Goal: Register for event/course

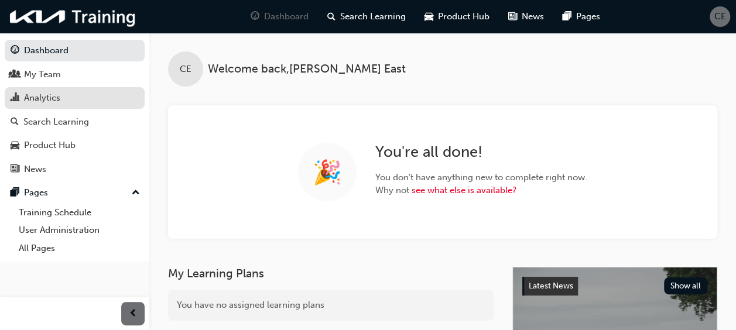
click at [70, 95] on div "Analytics" at bounding box center [75, 98] width 128 height 15
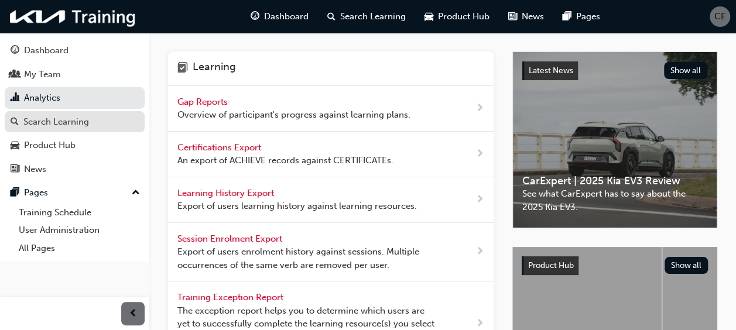
click at [95, 125] on div "Search Learning" at bounding box center [75, 122] width 128 height 15
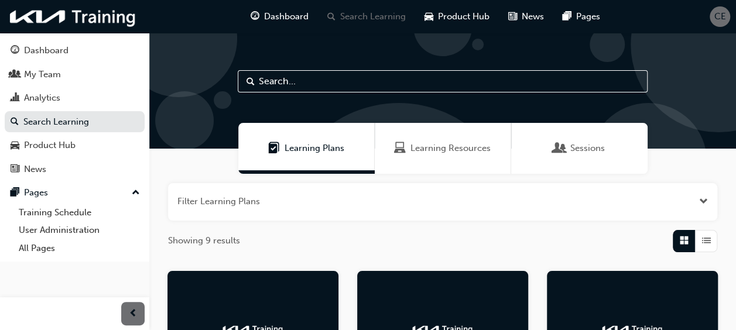
click at [570, 149] on span "Sessions" at bounding box center [587, 148] width 35 height 13
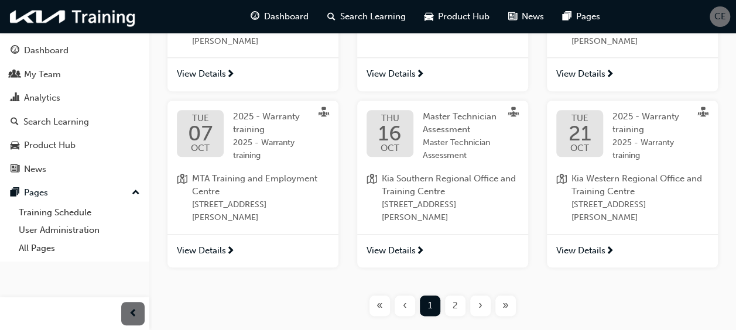
scroll to position [527, 0]
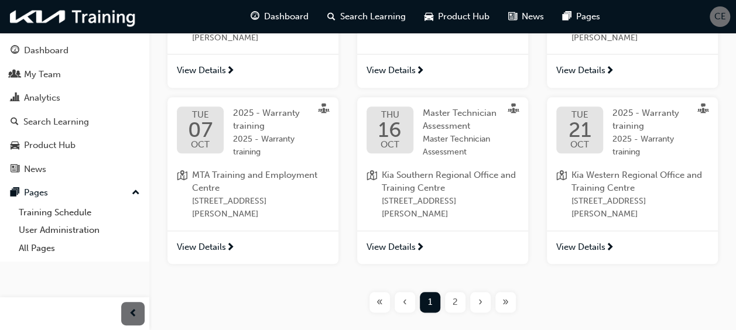
click at [599, 246] on span "View Details" at bounding box center [580, 247] width 49 height 13
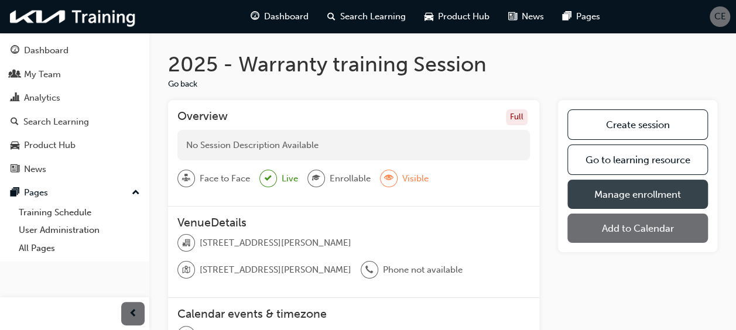
click at [610, 191] on link "Manage enrollment" at bounding box center [637, 194] width 140 height 29
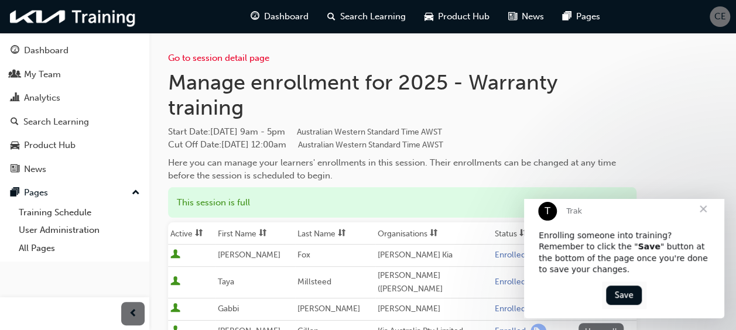
click at [704, 221] on span "Close" at bounding box center [703, 209] width 42 height 42
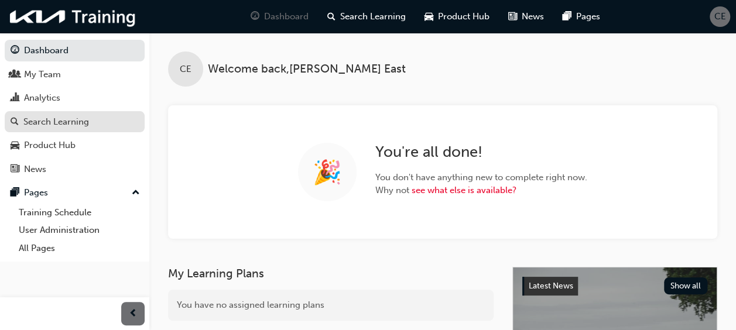
click at [69, 118] on div "Search Learning" at bounding box center [56, 121] width 66 height 13
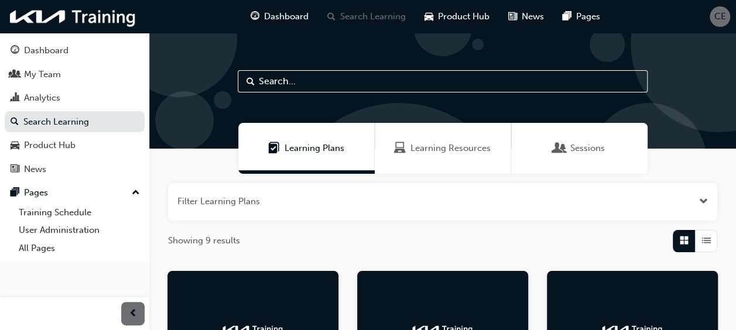
click at [599, 147] on span "Sessions" at bounding box center [587, 148] width 35 height 13
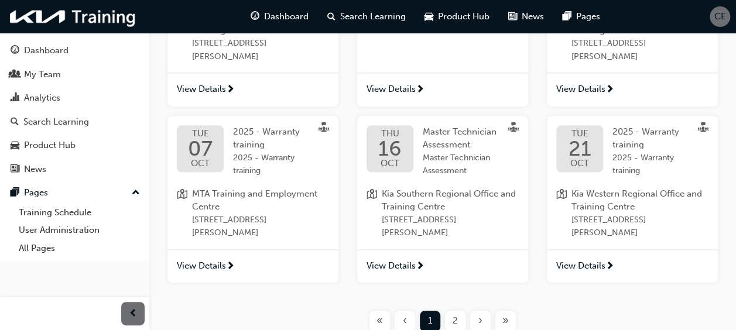
scroll to position [527, 0]
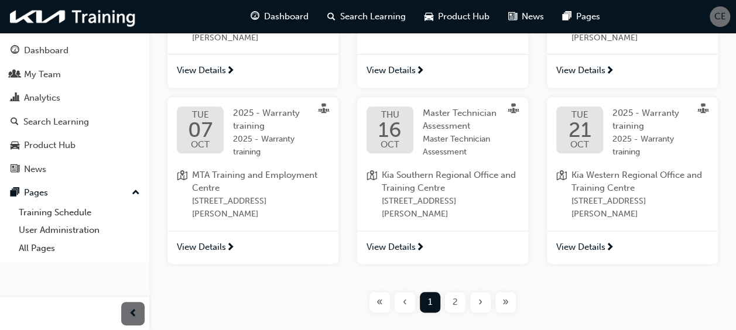
click at [599, 247] on span "View Details" at bounding box center [580, 247] width 49 height 13
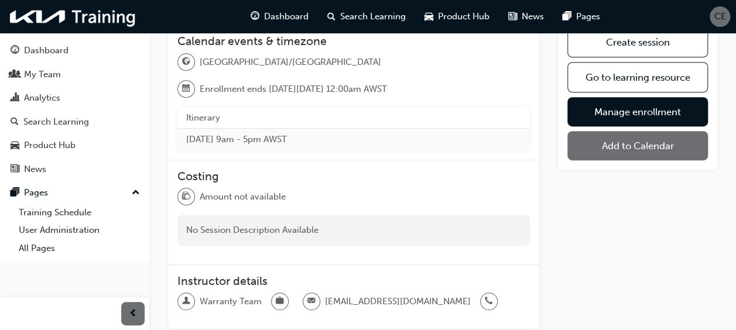
scroll to position [125, 0]
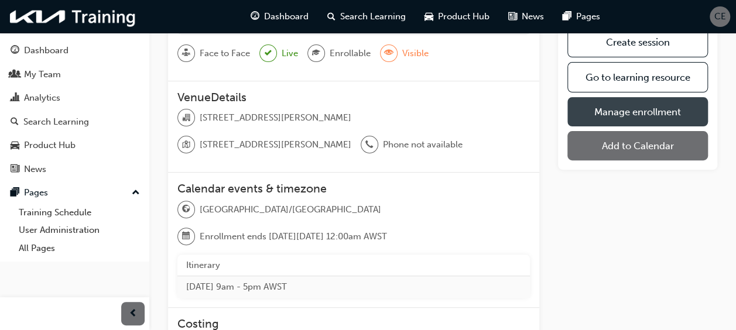
click at [650, 115] on link "Manage enrollment" at bounding box center [637, 111] width 140 height 29
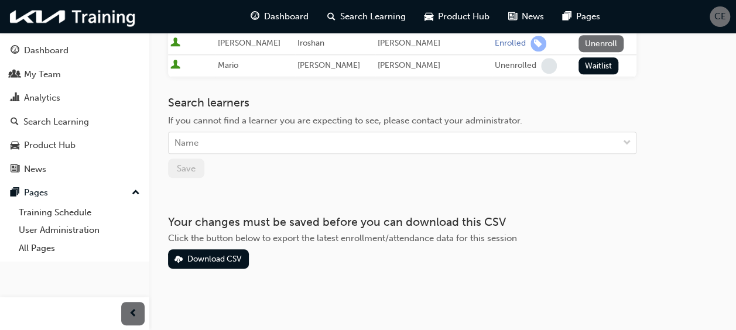
scroll to position [506, 0]
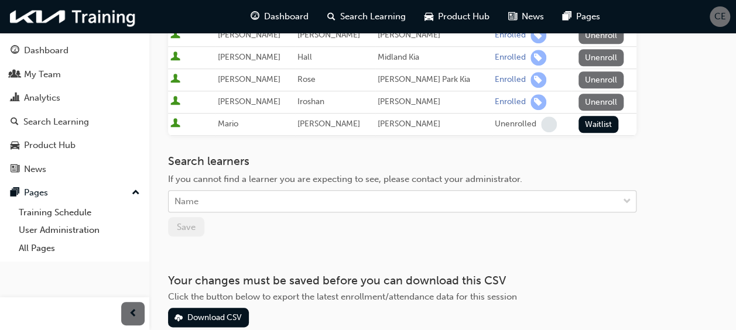
click at [255, 194] on div "Name" at bounding box center [393, 201] width 449 height 20
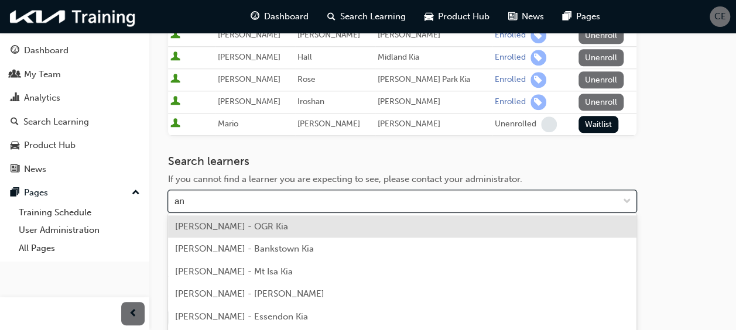
type input "ank"
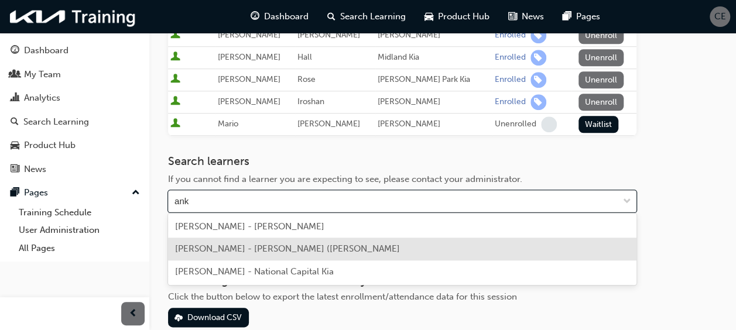
click at [251, 253] on span "[PERSON_NAME] - [PERSON_NAME] ([PERSON_NAME]" at bounding box center [287, 248] width 225 height 11
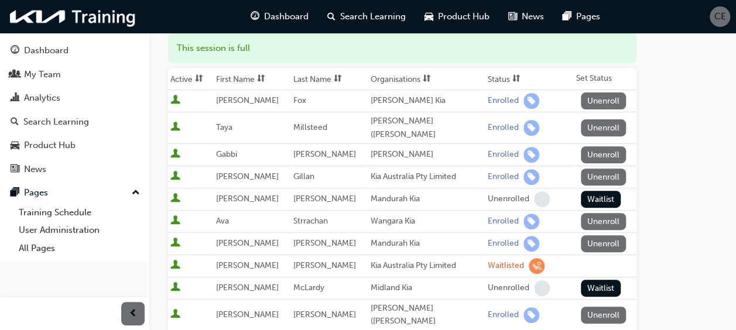
scroll to position [213, 0]
